Goal: Information Seeking & Learning: Learn about a topic

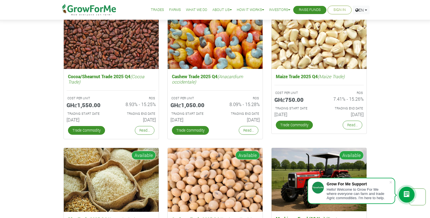
scroll to position [818, 0]
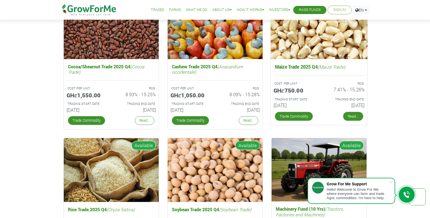
click at [353, 115] on link "Read..." at bounding box center [353, 116] width 20 height 9
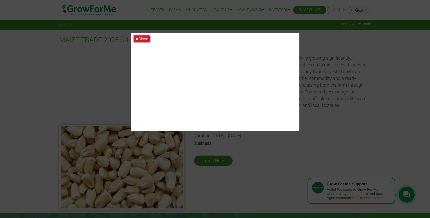
click at [140, 37] on button "Close" at bounding box center [142, 38] width 16 height 6
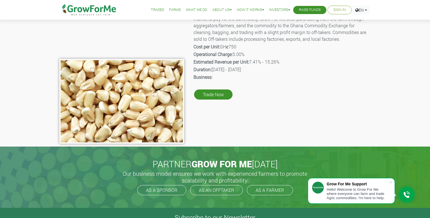
scroll to position [28, 0]
